Goal: Information Seeking & Learning: Learn about a topic

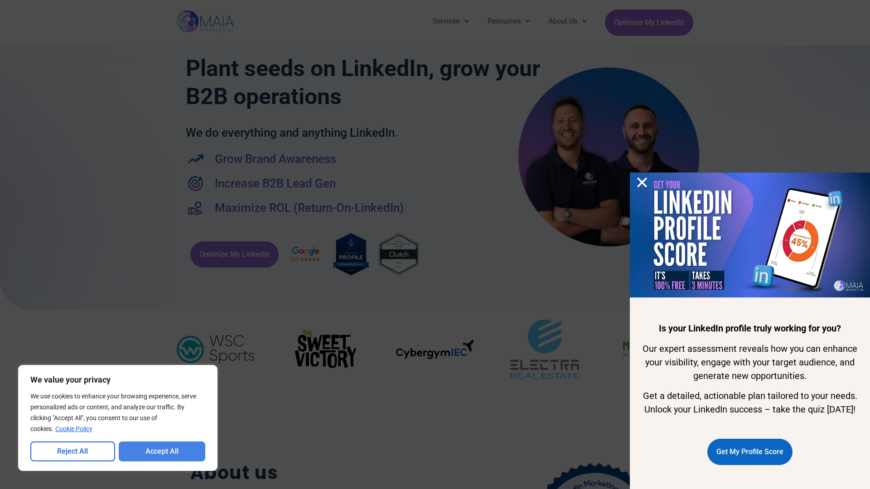
click at [162, 452] on button "Accept All" at bounding box center [162, 452] width 87 height 20
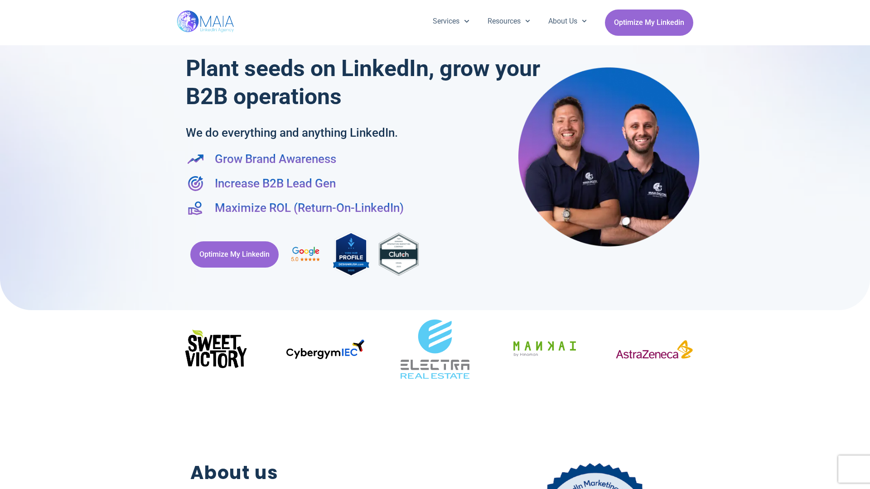
click at [5, 5] on div "Services Company Page Management LinkedIn Ads Personalized Trainings Thought Le…" at bounding box center [435, 22] width 870 height 45
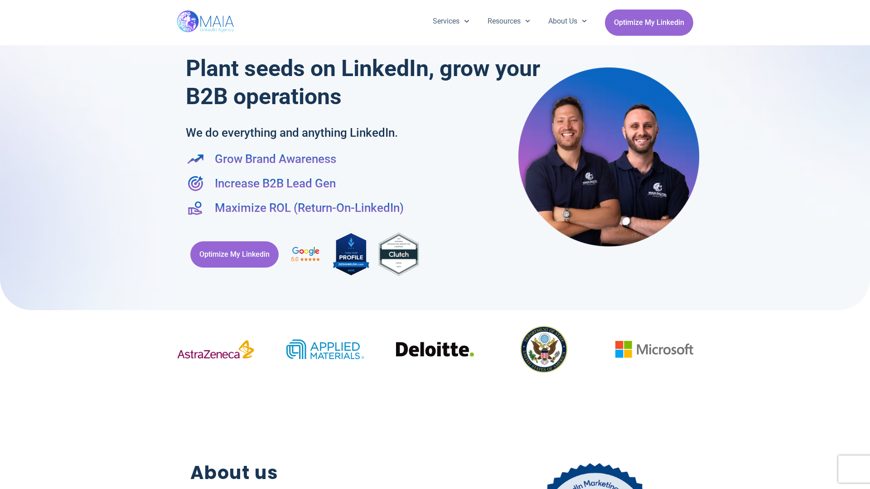
click at [5, 5] on div "Services Company Page Management LinkedIn Ads Personalized Trainings Thought Le…" at bounding box center [435, 22] width 870 height 45
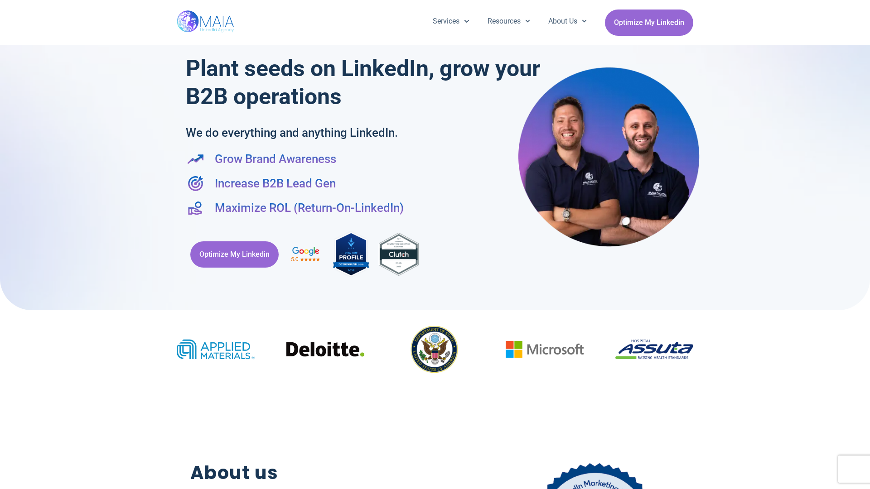
click at [866, 5] on div "Services Company Page Management LinkedIn Ads Personalized Trainings Thought Le…" at bounding box center [435, 22] width 870 height 45
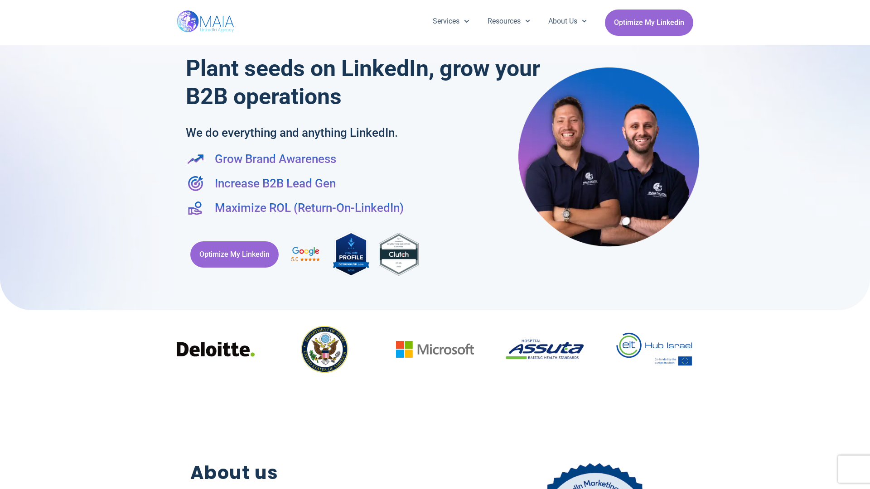
click at [5, 245] on div at bounding box center [435, 150] width 870 height 319
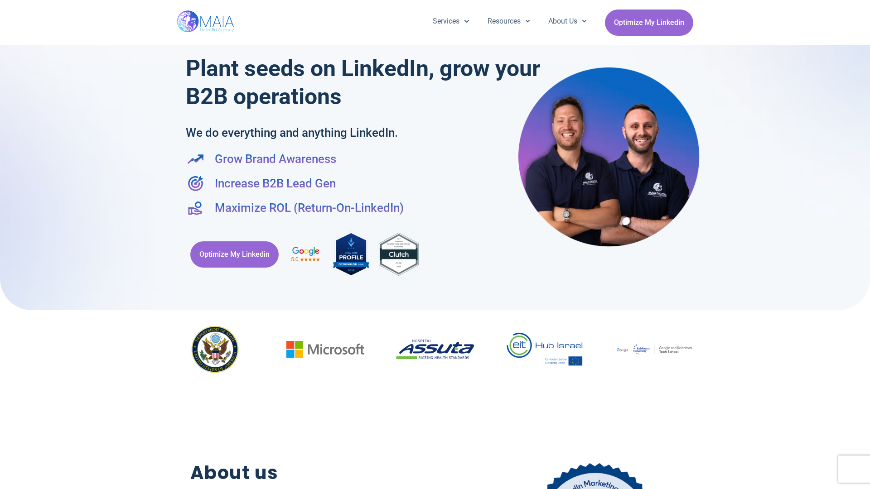
click at [866, 245] on div at bounding box center [435, 150] width 870 height 319
click at [435, 5] on div "Services Company Page Management LinkedIn Ads Personalized Trainings Thought Le…" at bounding box center [435, 22] width 517 height 45
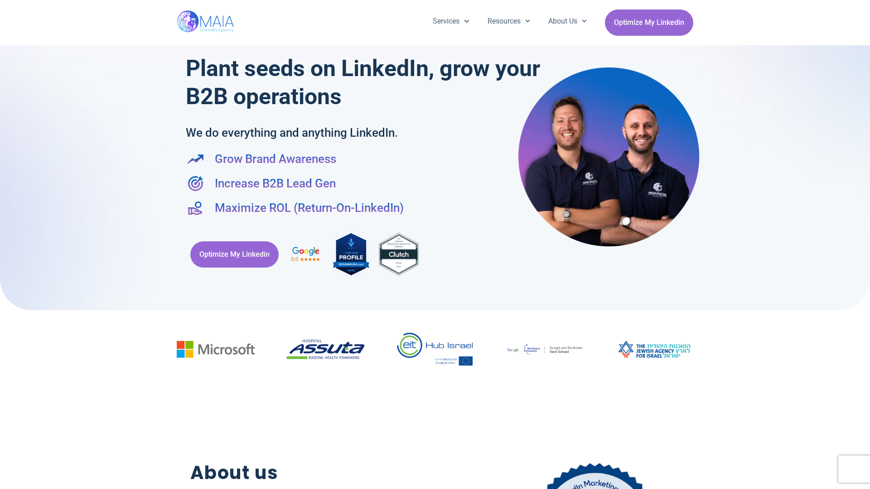
click at [435, 485] on h2 "About us" at bounding box center [317, 474] width 255 height 28
click at [435, 245] on div "Optimize My Linkedin" at bounding box center [435, 255] width 498 height 58
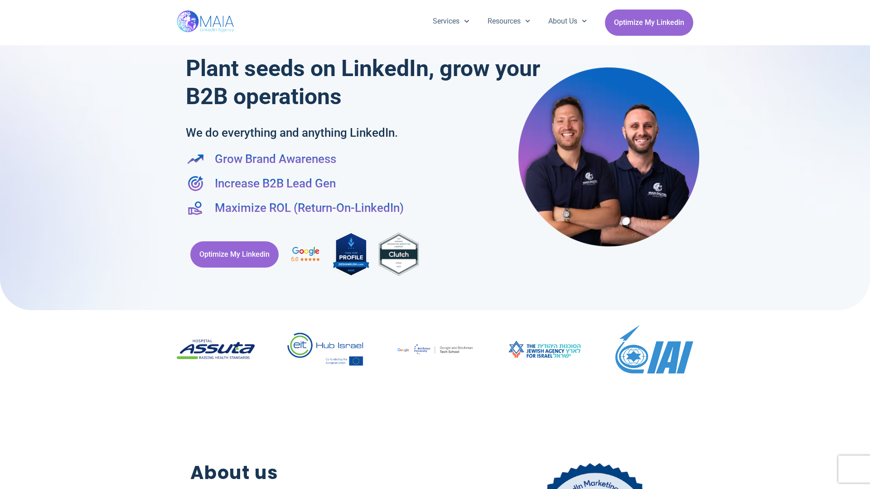
click at [5, 5] on div "Services Company Page Management LinkedIn Ads Personalized Trainings Thought Le…" at bounding box center [435, 22] width 870 height 45
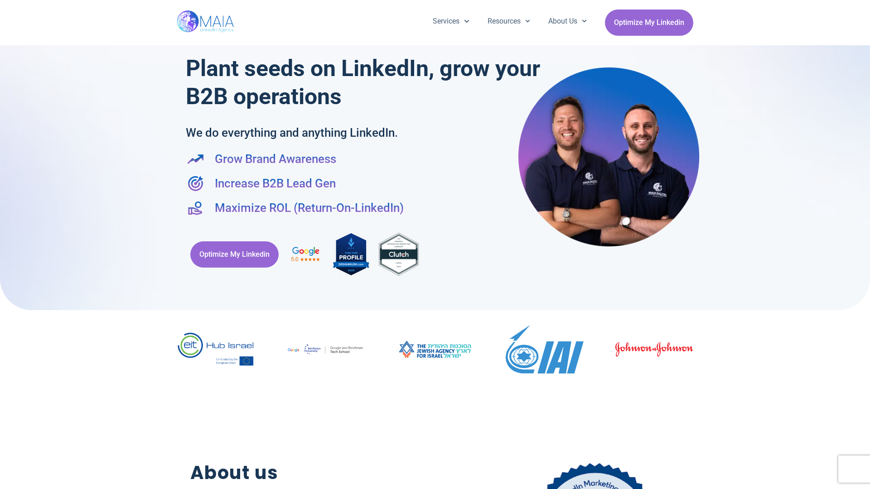
click at [866, 5] on div "Services Company Page Management LinkedIn Ads Personalized Trainings Thought Le…" at bounding box center [435, 22] width 870 height 45
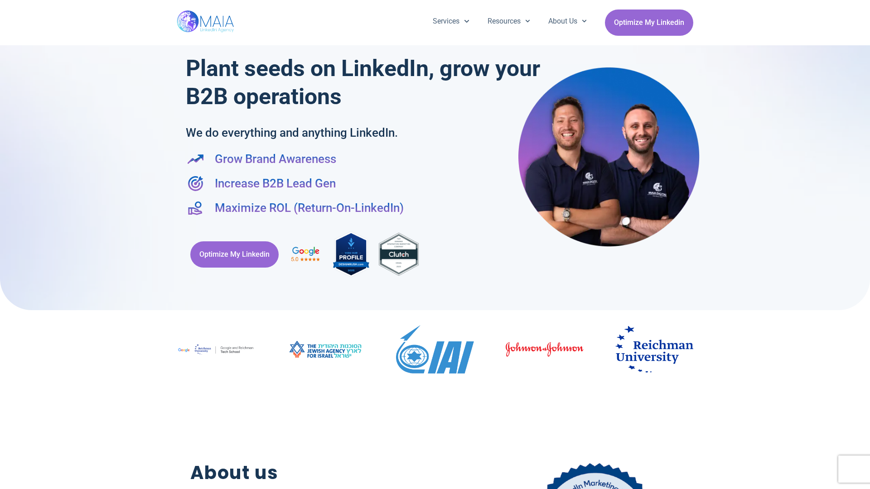
click at [5, 245] on div at bounding box center [435, 150] width 870 height 319
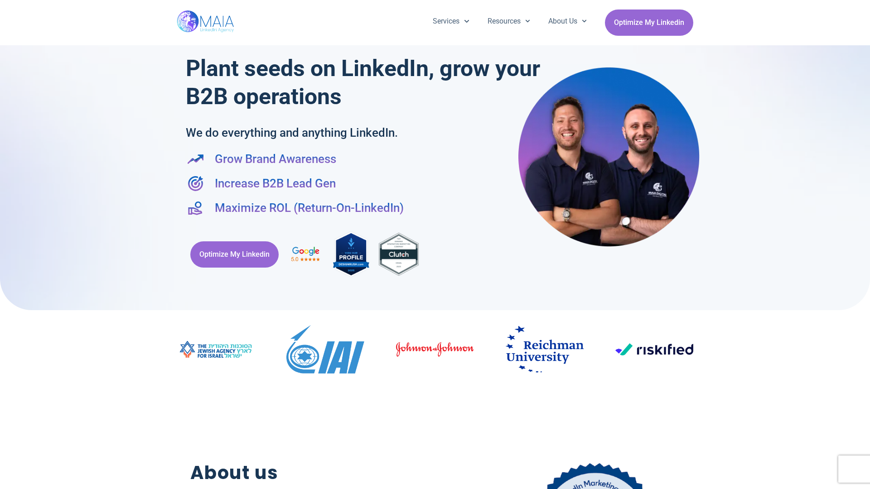
click at [866, 245] on div at bounding box center [435, 150] width 870 height 319
click at [435, 5] on div "Services Company Page Management LinkedIn Ads Personalized Trainings Thought Le…" at bounding box center [435, 22] width 517 height 45
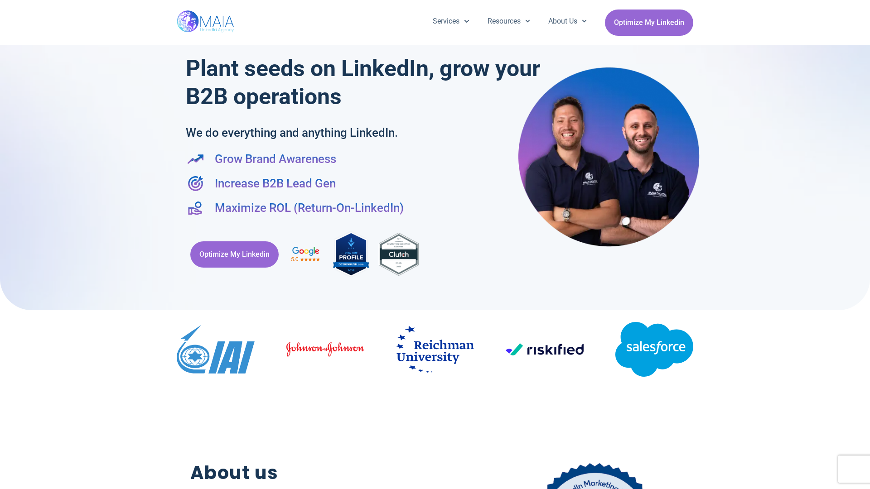
click at [435, 485] on h2 "About us" at bounding box center [317, 474] width 255 height 28
click at [435, 245] on div "Optimize My Linkedin" at bounding box center [435, 255] width 498 height 58
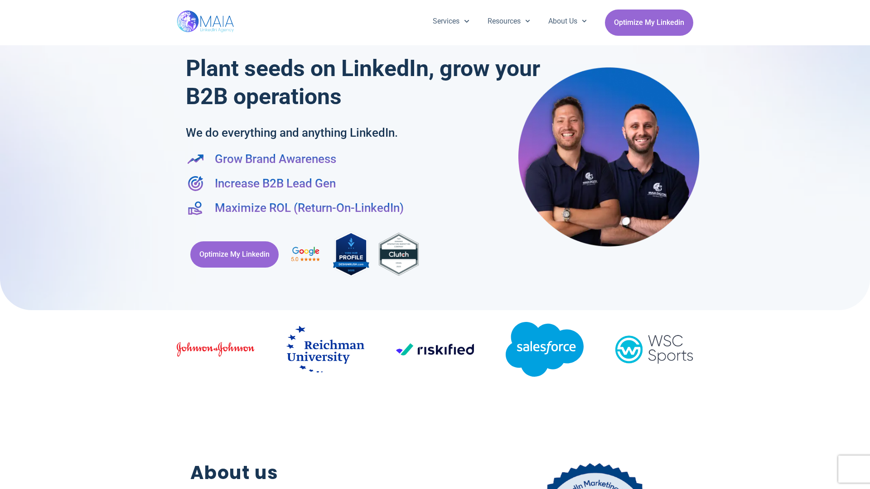
click at [5, 5] on div "Services Company Page Management LinkedIn Ads Personalized Trainings Thought Le…" at bounding box center [435, 22] width 870 height 45
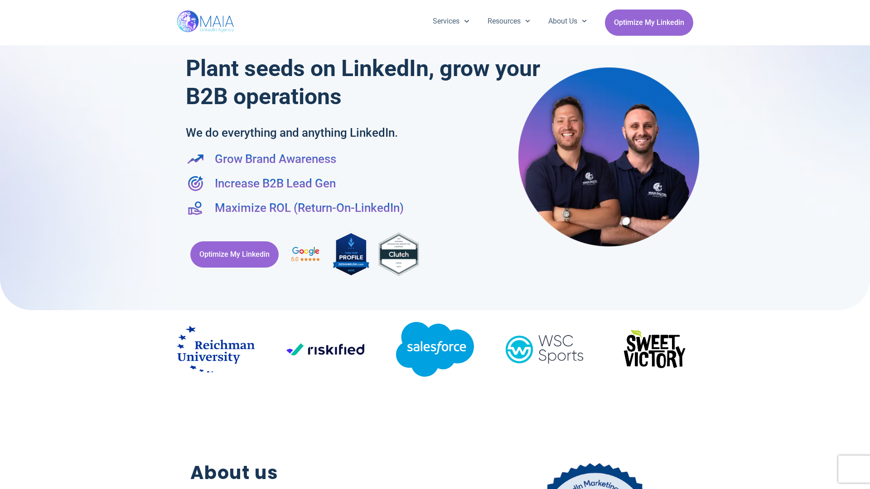
click at [866, 5] on div "Services Company Page Management LinkedIn Ads Personalized Trainings Thought Le…" at bounding box center [435, 22] width 870 height 45
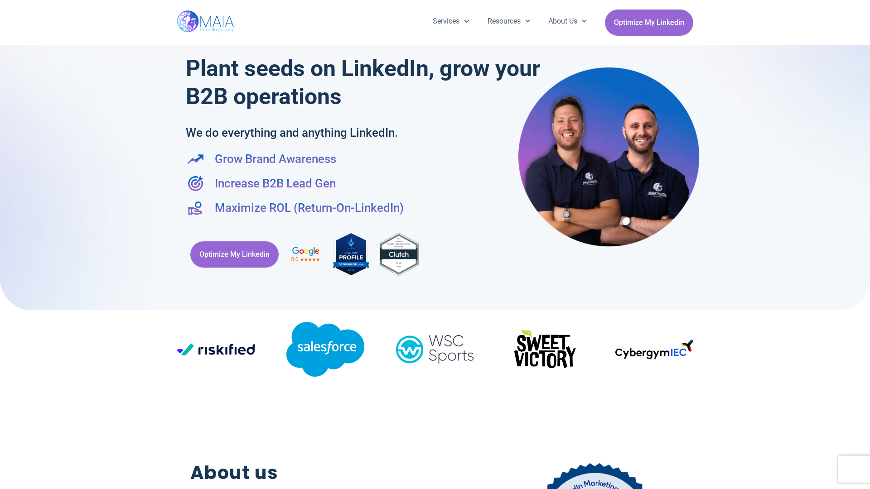
click at [5, 245] on div at bounding box center [435, 150] width 870 height 319
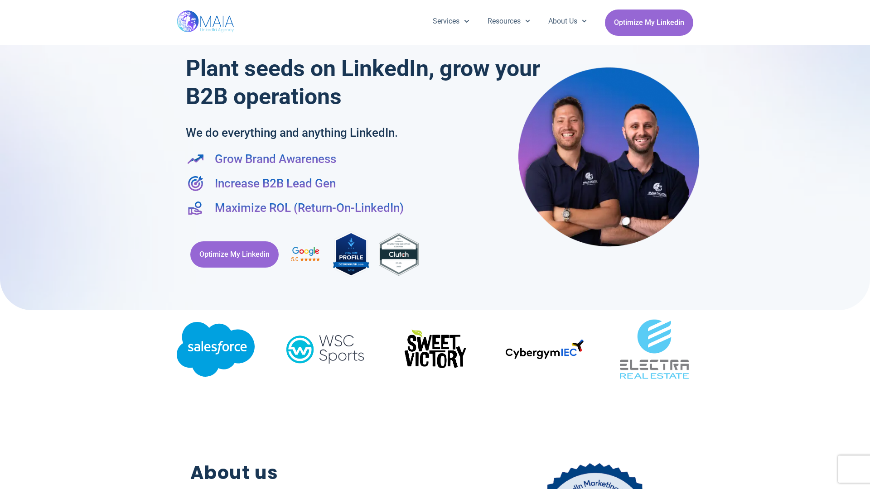
click at [866, 245] on div at bounding box center [435, 150] width 870 height 319
click at [435, 5] on div "Services Company Page Management LinkedIn Ads Personalized Trainings Thought Le…" at bounding box center [435, 22] width 517 height 45
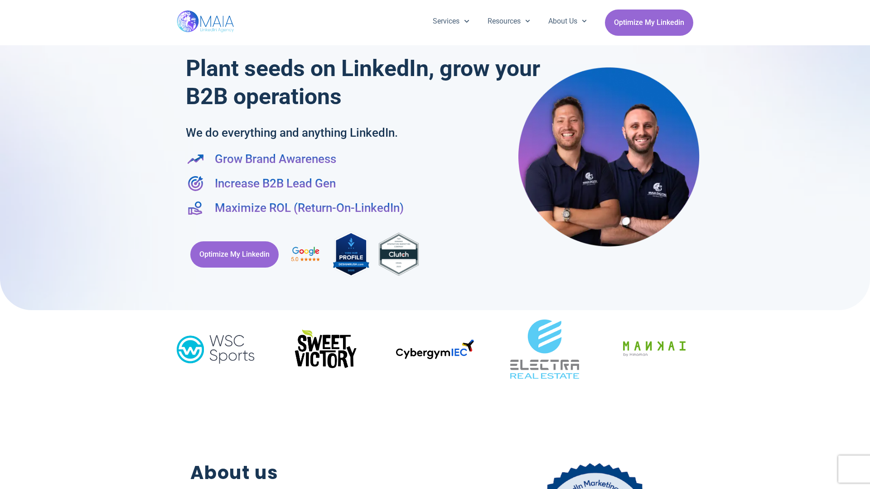
click at [435, 485] on h2 "About us" at bounding box center [317, 474] width 255 height 28
click at [435, 245] on div "Optimize My Linkedin" at bounding box center [435, 255] width 498 height 58
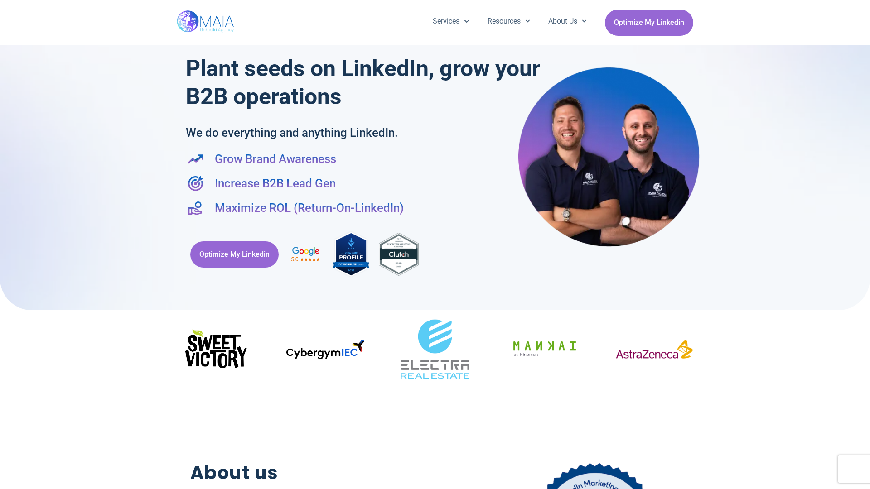
click at [5, 5] on div "Services Company Page Management LinkedIn Ads Personalized Trainings Thought Le…" at bounding box center [435, 22] width 870 height 45
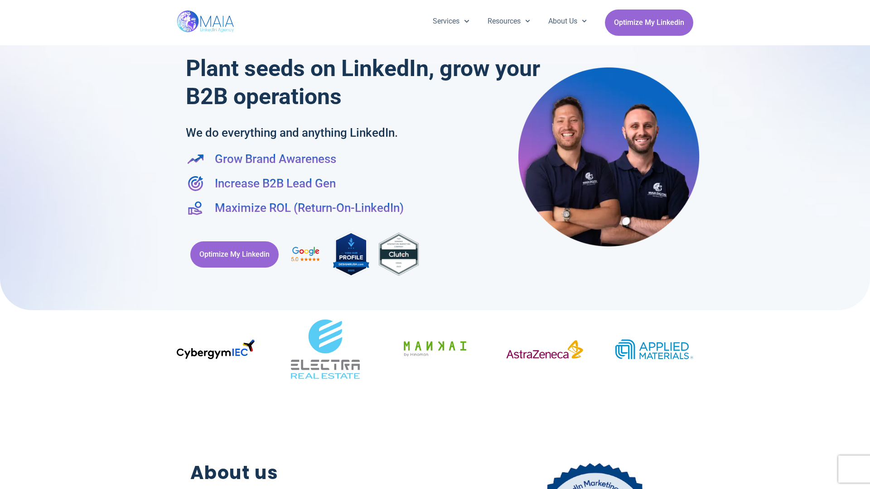
click at [866, 5] on div "Services Company Page Management LinkedIn Ads Personalized Trainings Thought Le…" at bounding box center [435, 22] width 870 height 45
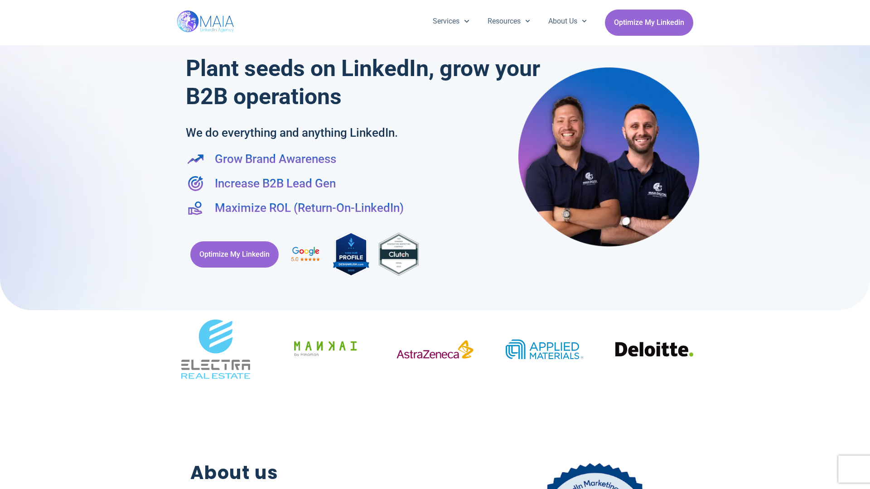
click at [5, 245] on div at bounding box center [435, 150] width 870 height 319
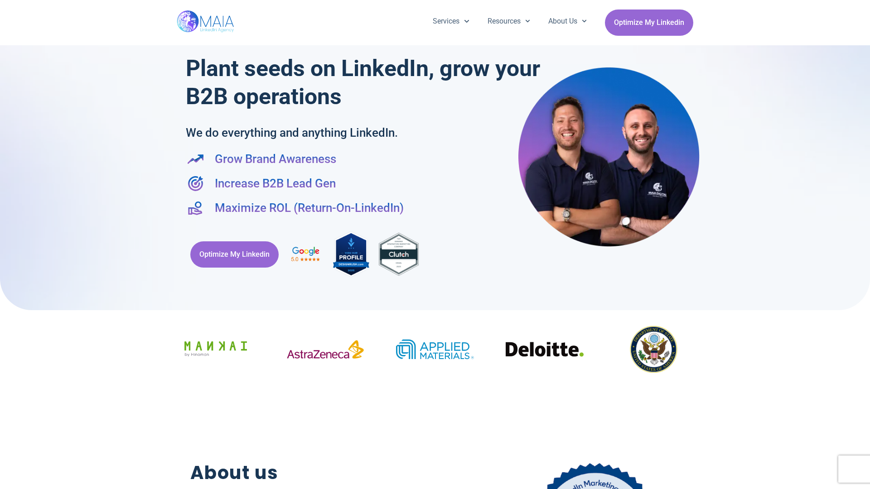
click at [866, 245] on div at bounding box center [435, 150] width 870 height 319
click at [435, 5] on div "Services Company Page Management LinkedIn Ads Personalized Trainings Thought Le…" at bounding box center [435, 22] width 517 height 45
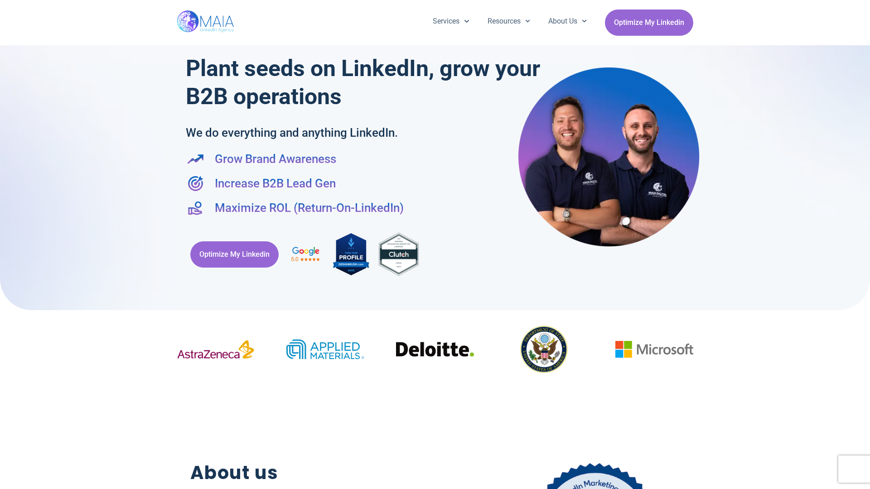
click at [435, 485] on h2 "About us" at bounding box center [317, 474] width 255 height 28
click at [435, 245] on div "Optimize My Linkedin" at bounding box center [435, 255] width 498 height 58
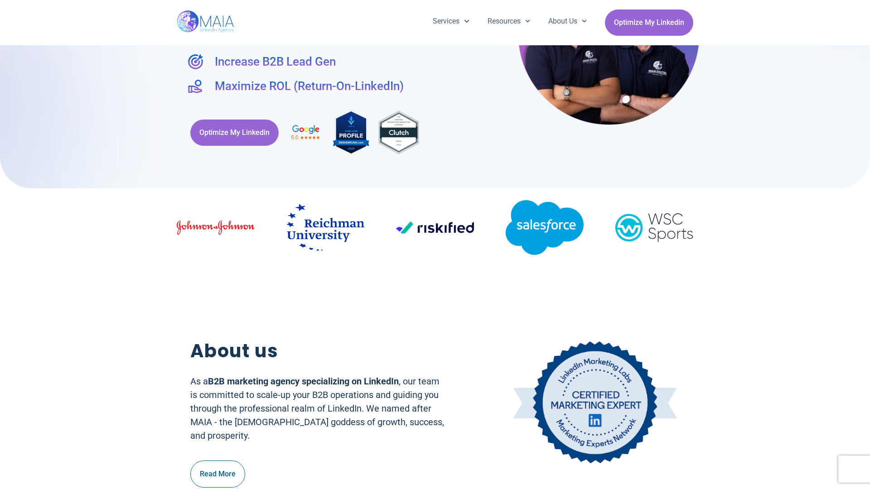
scroll to position [129, 0]
